Goal: Task Accomplishment & Management: Use online tool/utility

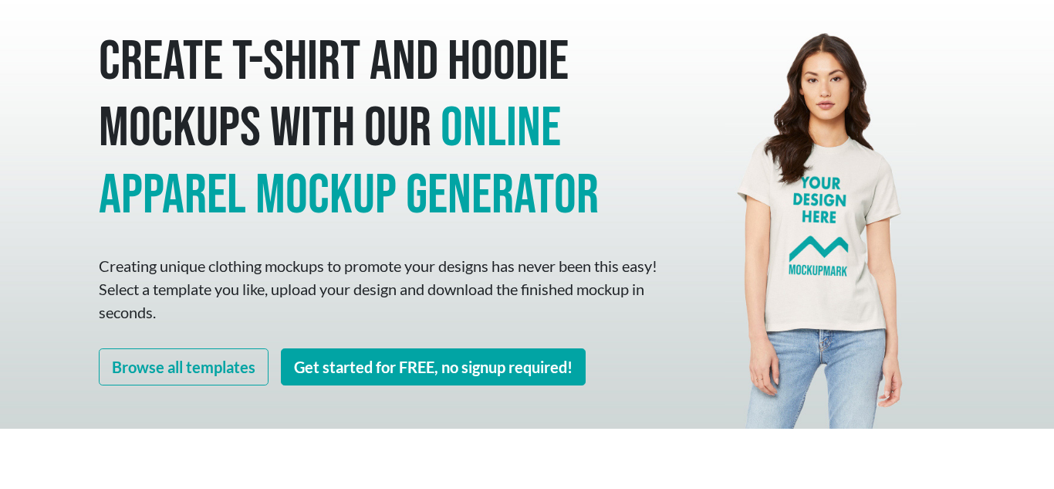
scroll to position [93, 0]
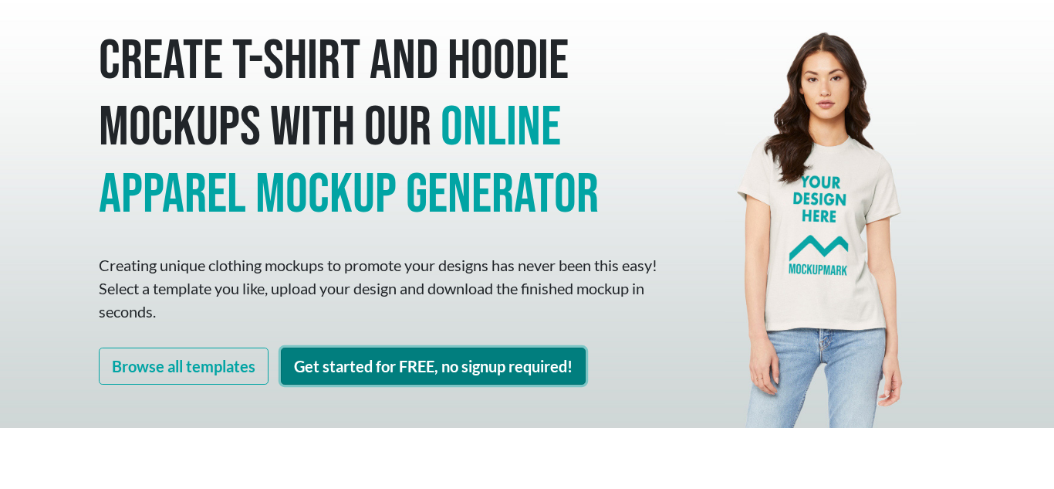
click at [424, 347] on link "Get started for FREE, no signup required!" at bounding box center [433, 365] width 305 height 37
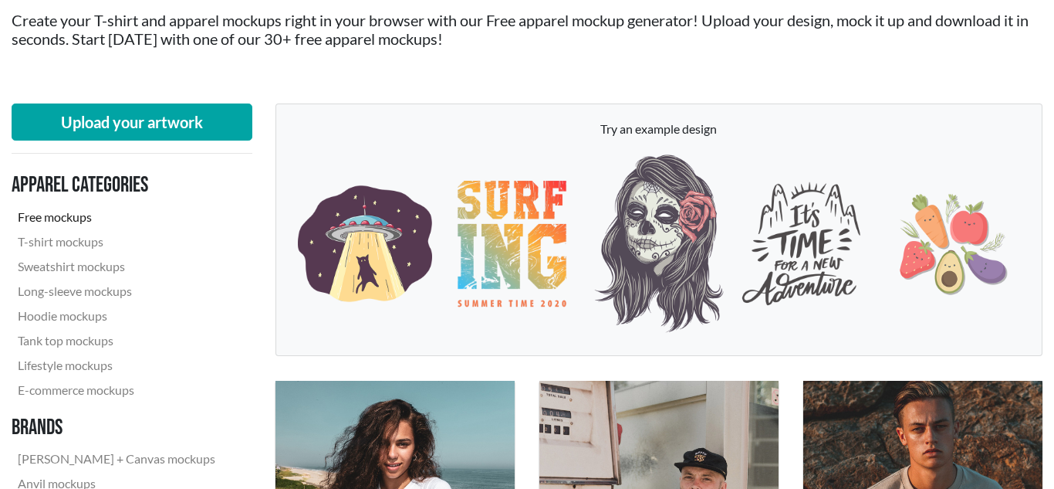
scroll to position [198, 0]
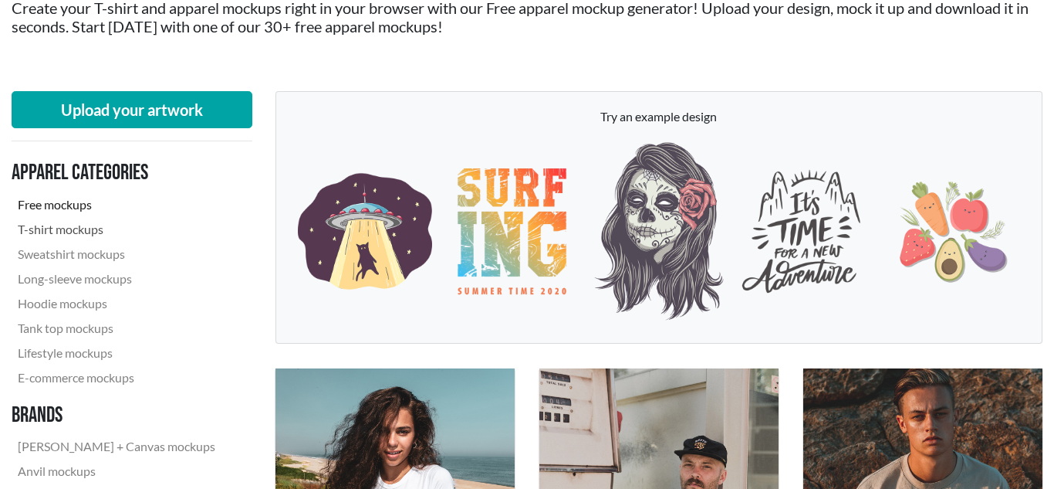
click at [86, 226] on link "T-shirt mockups" at bounding box center [117, 229] width 210 height 25
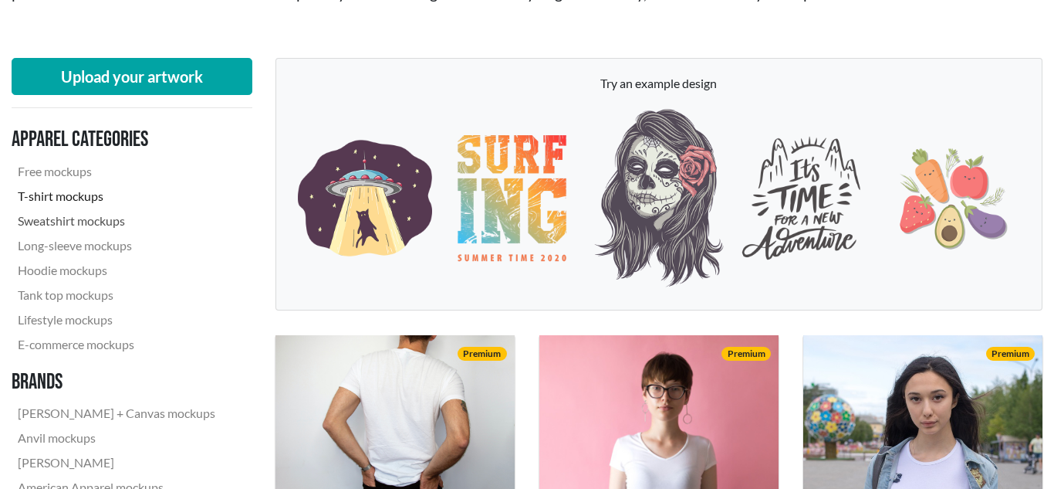
scroll to position [232, 0]
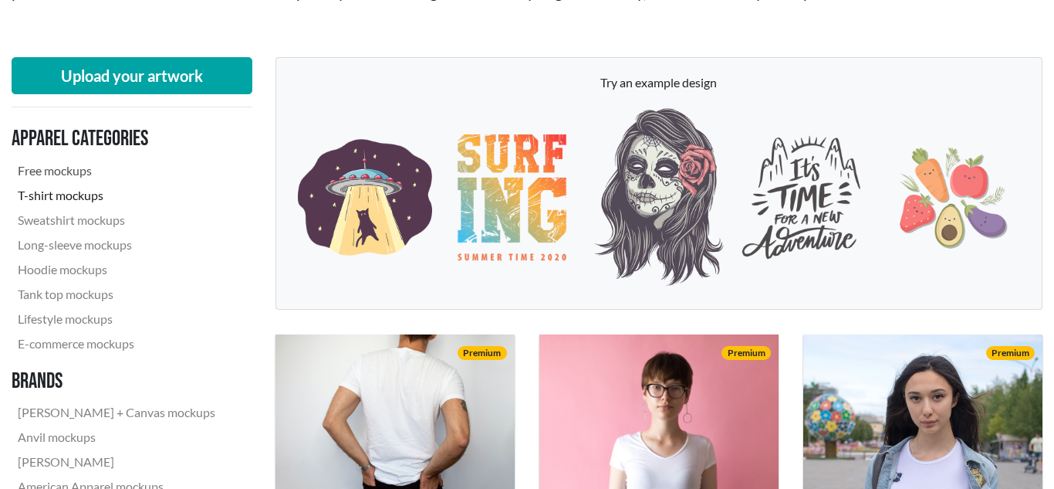
click at [86, 171] on link "Free mockups" at bounding box center [117, 170] width 210 height 25
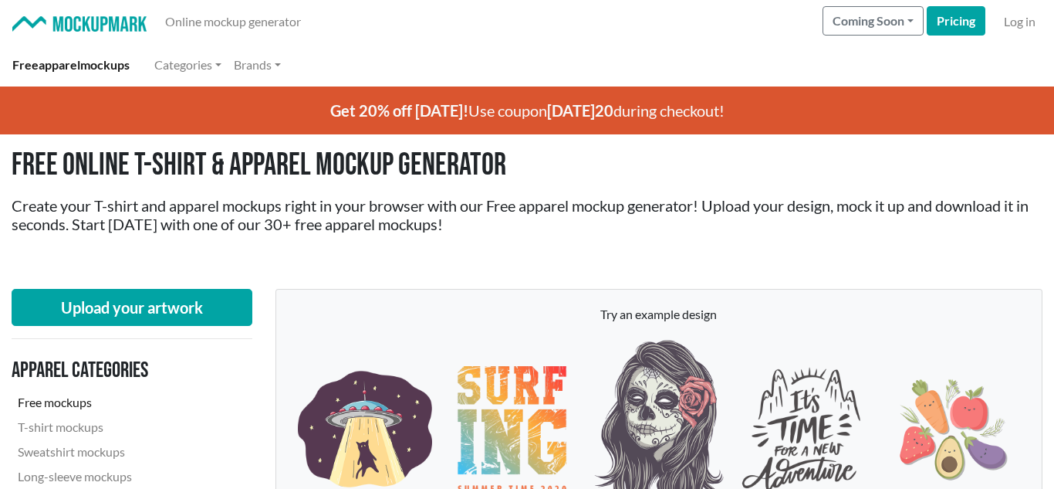
scroll to position [0, 1]
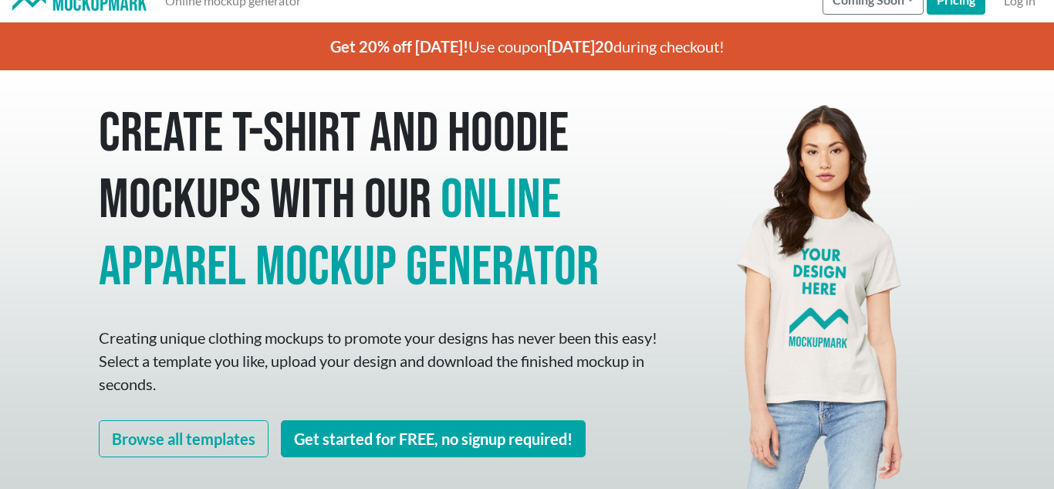
scroll to position [25, 0]
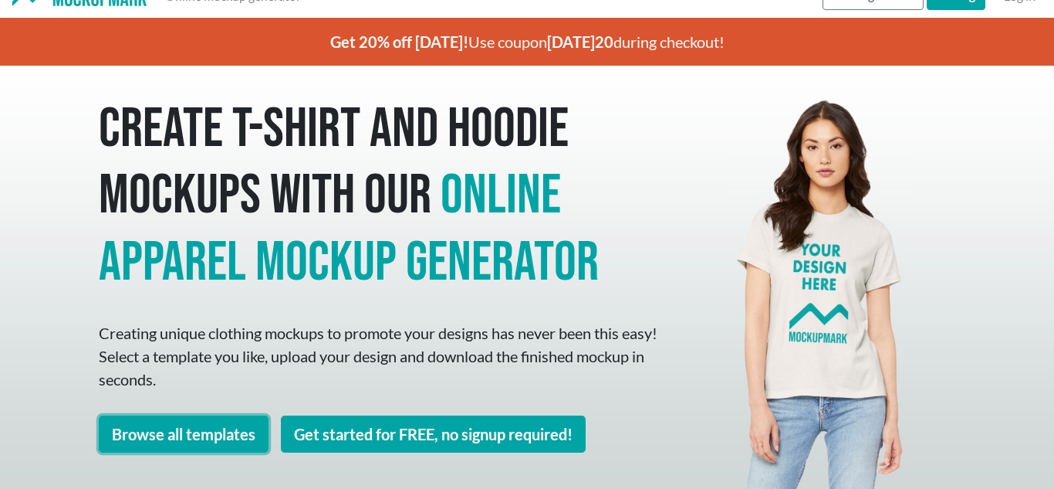
click at [245, 425] on link "Browse all templates" at bounding box center [184, 433] width 170 height 37
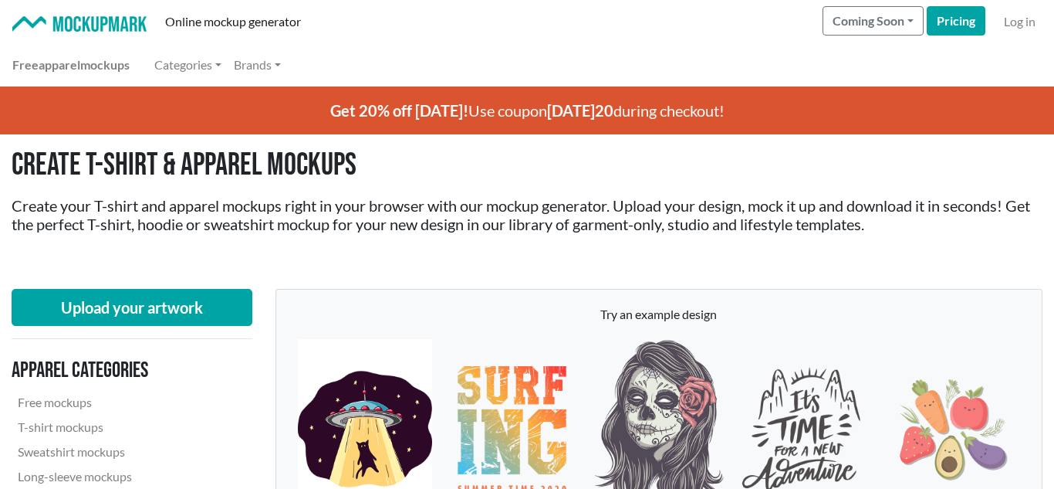
click at [312, 397] on img at bounding box center [365, 429] width 135 height 180
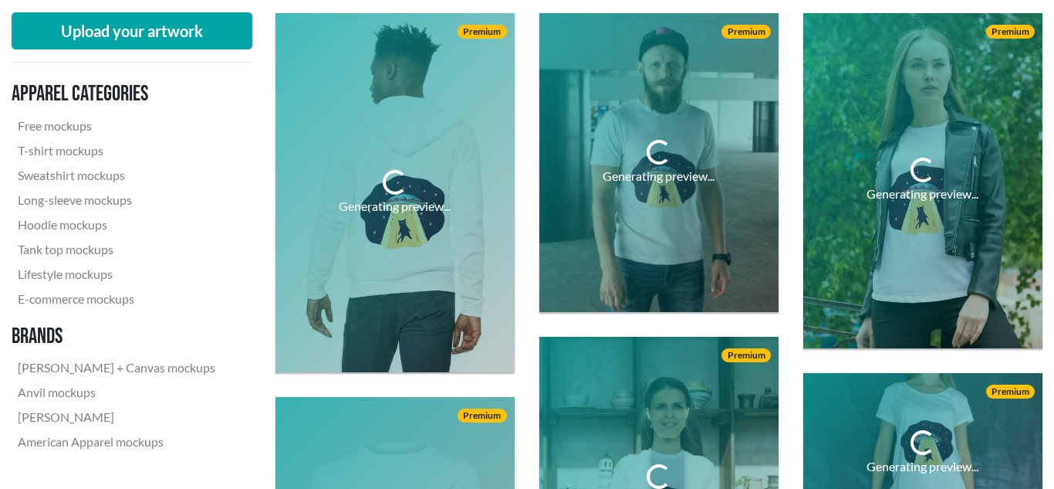
scroll to position [553, 0]
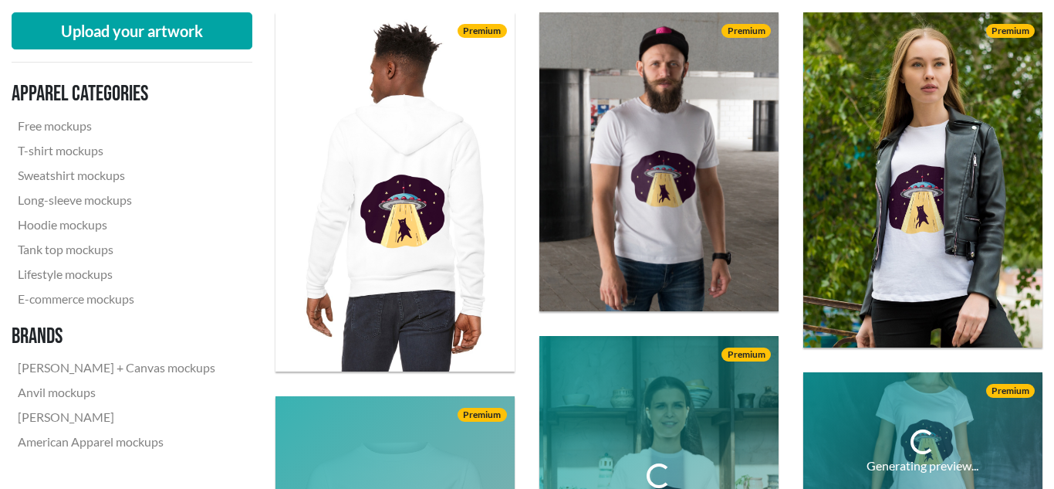
click at [333, 377] on div "Download Premium" at bounding box center [395, 192] width 264 height 384
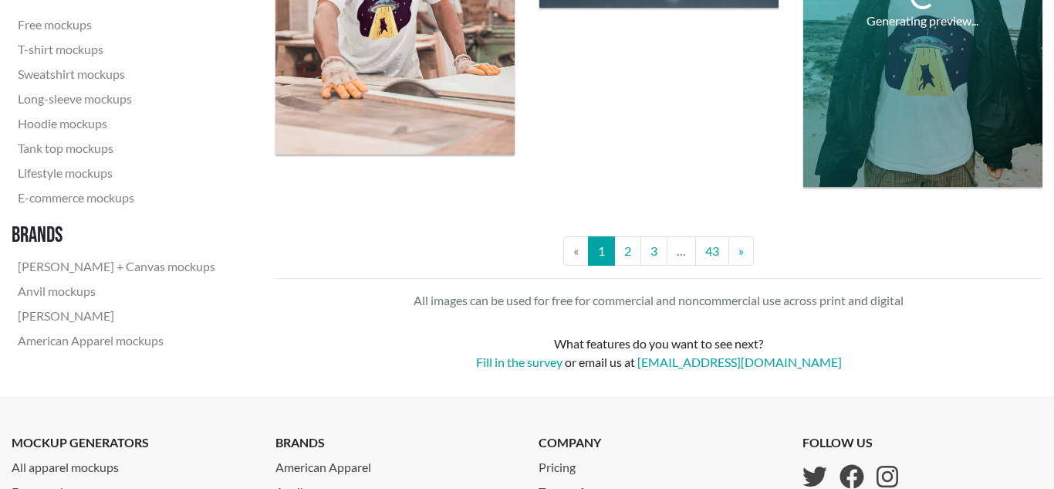
scroll to position [3082, 0]
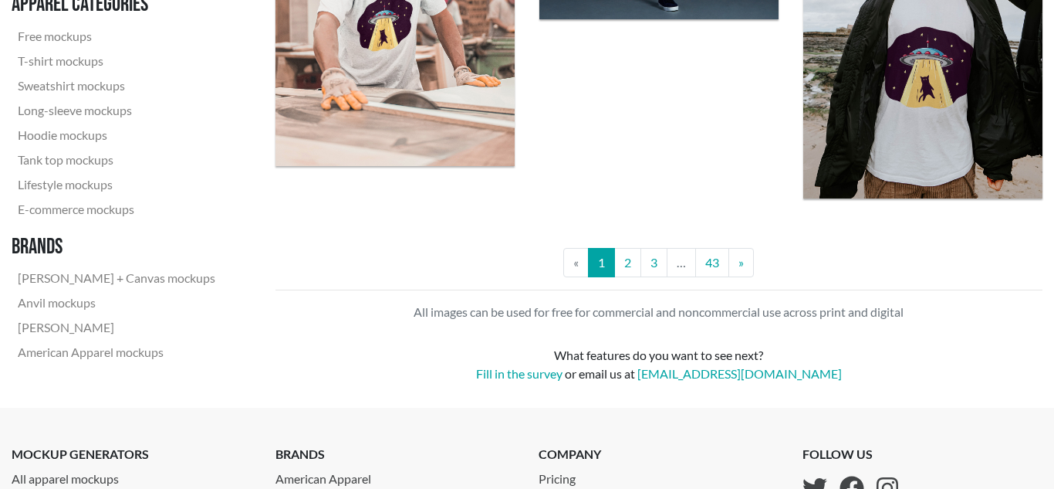
click at [526, 382] on div "What features do you want to see next? Fill in the survey or email us at hello@…" at bounding box center [660, 364] width 768 height 37
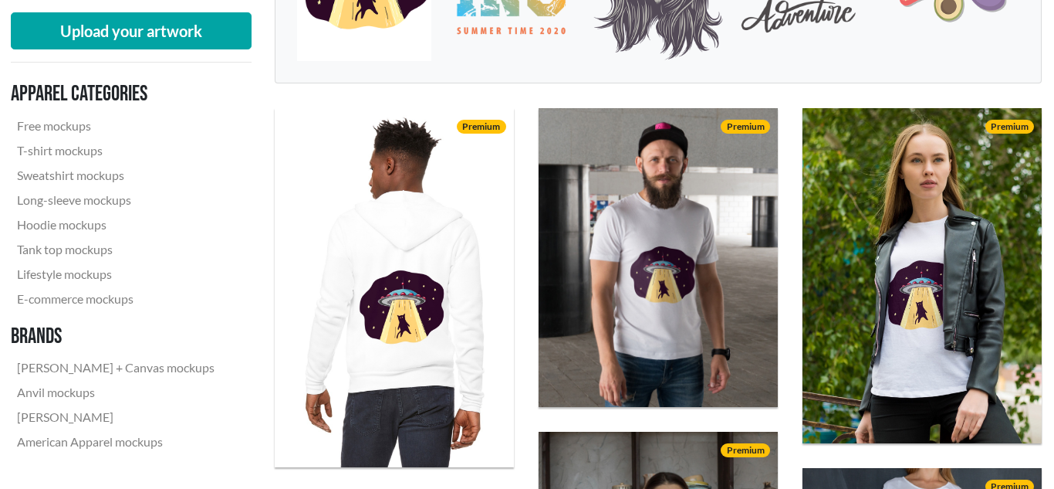
scroll to position [454, 1]
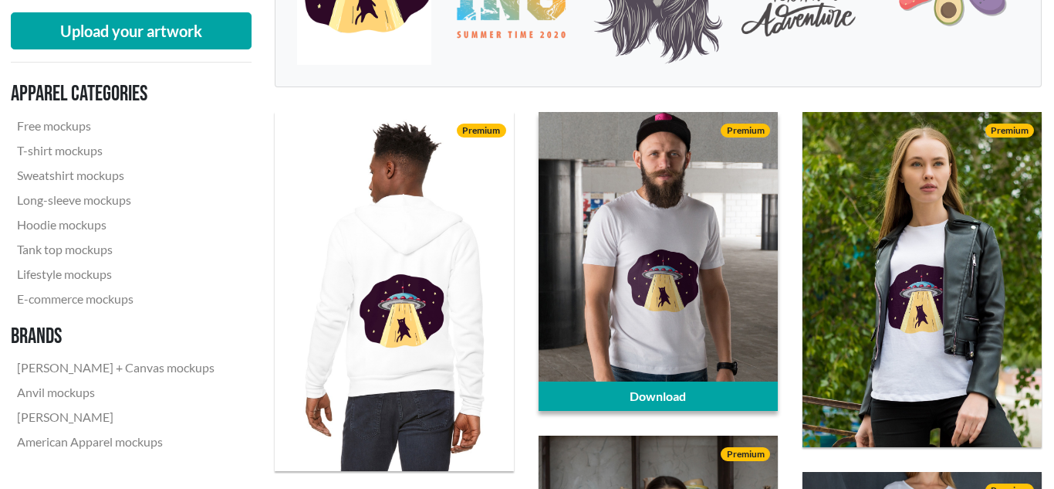
click at [694, 364] on div at bounding box center [658, 262] width 239 height 300
